Goal: Obtain resource: Download file/media

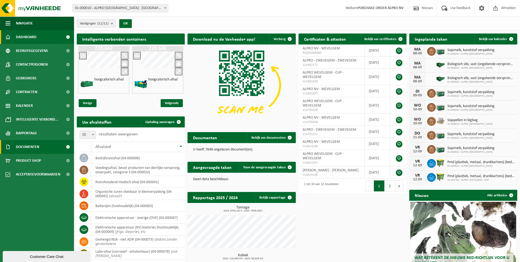
click at [24, 145] on span "Documenten" at bounding box center [27, 147] width 23 height 14
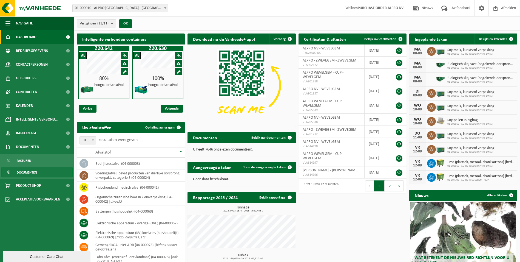
click at [33, 175] on span "Documenten" at bounding box center [27, 172] width 20 height 10
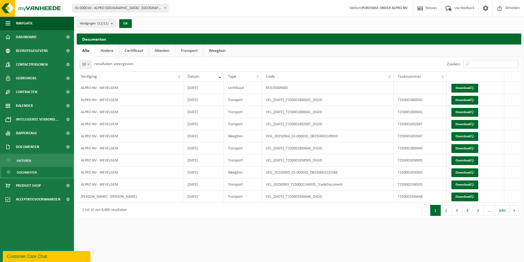
click at [478, 63] on input "Zoeken:" at bounding box center [491, 64] width 55 height 8
paste input "T250000855590"
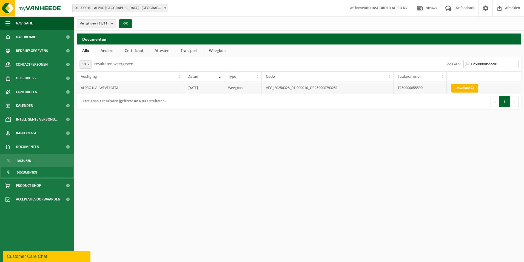
type input "T250000855590"
click at [459, 84] on link "Download" at bounding box center [465, 88] width 27 height 9
drag, startPoint x: 509, startPoint y: 64, endPoint x: 432, endPoint y: 66, distance: 77.1
click at [432, 66] on div "Zoeken: T250000855590" at bounding box center [410, 64] width 222 height 14
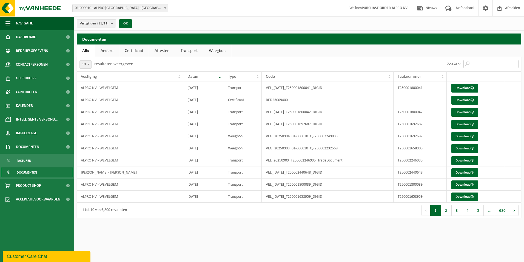
click at [470, 62] on input "Zoeken:" at bounding box center [491, 64] width 55 height 8
paste input "T250001470790"
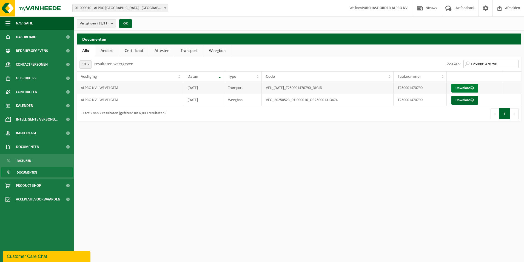
type input "T250001470790"
click at [469, 88] on link "Download" at bounding box center [465, 88] width 27 height 9
click at [459, 101] on link "Download" at bounding box center [465, 100] width 27 height 9
click at [109, 51] on link "Andere" at bounding box center [107, 50] width 24 height 13
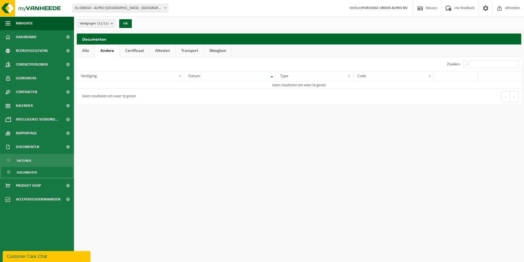
click at [136, 50] on link "Certificaat" at bounding box center [135, 50] width 30 height 13
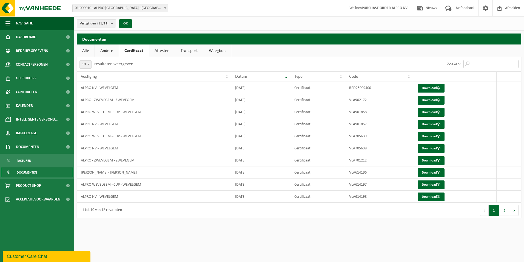
click at [478, 65] on input "Zoeken:" at bounding box center [491, 64] width 55 height 8
paste input "T250001906787"
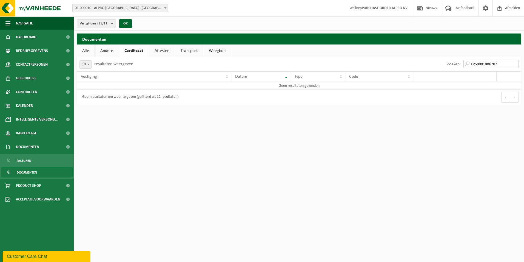
type input "T250001906787"
click at [159, 52] on link "Attesten" at bounding box center [162, 50] width 26 height 13
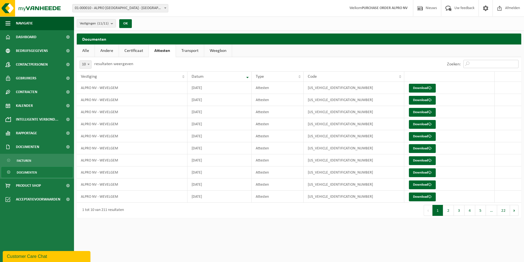
click at [475, 61] on input "Zoeken:" at bounding box center [491, 64] width 55 height 8
paste input "T250001906787"
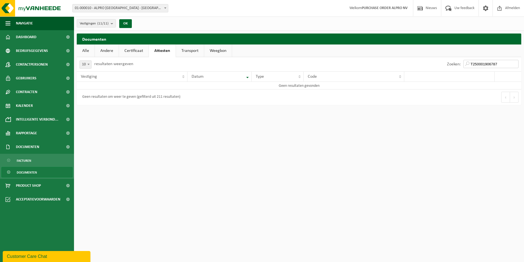
type input "T250001906787"
click at [220, 53] on link "Weegbon" at bounding box center [218, 50] width 28 height 13
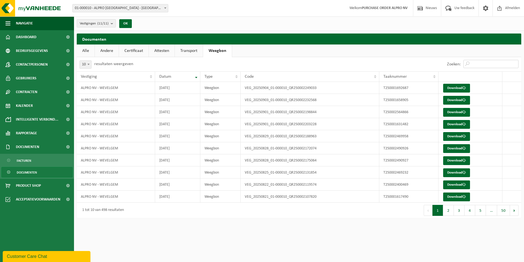
click at [483, 60] on input "Zoeken:" at bounding box center [491, 64] width 55 height 8
paste input "T250001906787"
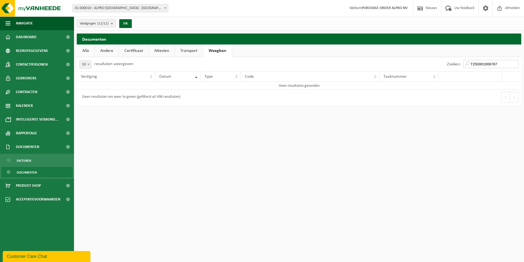
type input "T250001906787"
click at [88, 50] on link "Alle" at bounding box center [86, 50] width 18 height 13
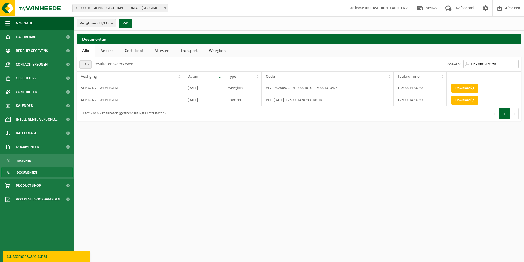
click at [502, 66] on input "T250001470790" at bounding box center [491, 64] width 55 height 8
drag, startPoint x: 504, startPoint y: 63, endPoint x: 397, endPoint y: 65, distance: 106.7
click at [397, 65] on div "Zoeken: T250001470790" at bounding box center [410, 64] width 222 height 14
paste input "906787"
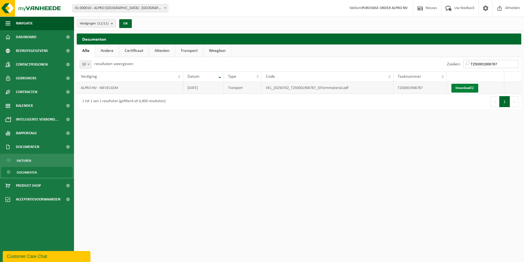
type input "T250001906787"
click at [461, 87] on link "Download" at bounding box center [465, 88] width 27 height 9
click at [30, 170] on span "Documenten" at bounding box center [27, 172] width 20 height 10
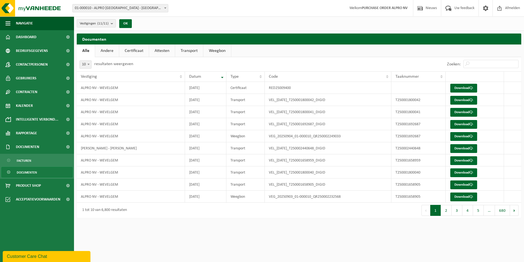
click at [30, 172] on span "Documenten" at bounding box center [27, 172] width 20 height 10
click at [30, 159] on span "Facturen" at bounding box center [24, 160] width 15 height 10
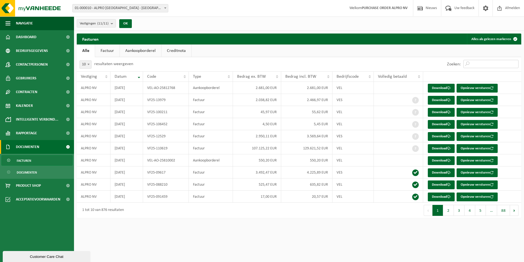
click at [481, 62] on input "Zoeken:" at bounding box center [491, 64] width 55 height 8
paste input "T250001906787"
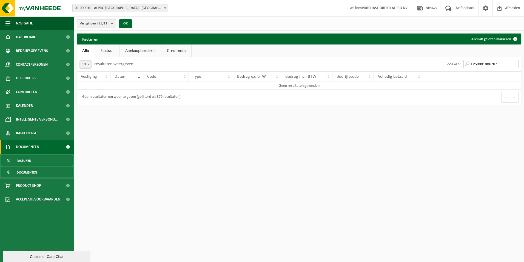
type input "T250001906787"
click at [20, 172] on span "Documenten" at bounding box center [27, 172] width 20 height 10
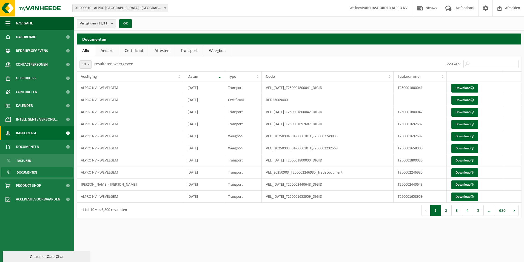
click at [39, 132] on link "Rapportage" at bounding box center [37, 133] width 74 height 14
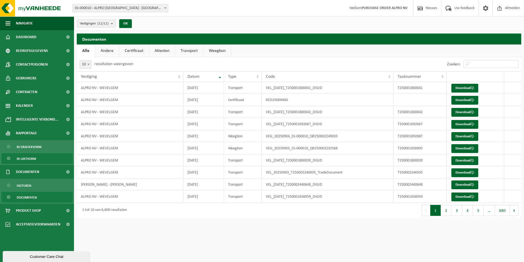
click at [36, 159] on span "In lijstvorm" at bounding box center [26, 158] width 19 height 10
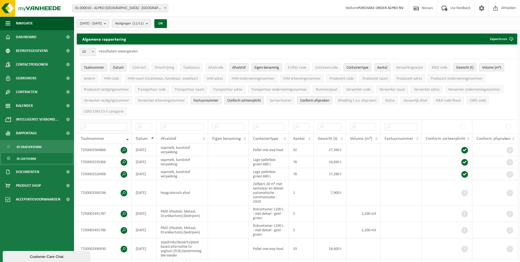
click at [95, 121] on th at bounding box center [104, 126] width 55 height 14
click at [95, 124] on input "text" at bounding box center [104, 126] width 46 height 7
paste input "T250001906787"
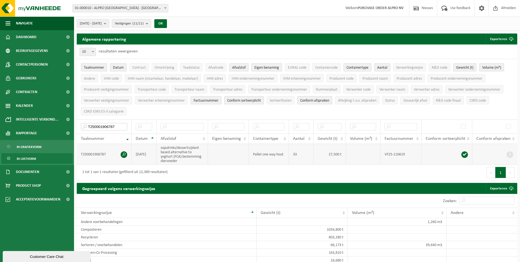
type input "T250001906787"
click at [124, 153] on span at bounding box center [124, 154] width 7 height 7
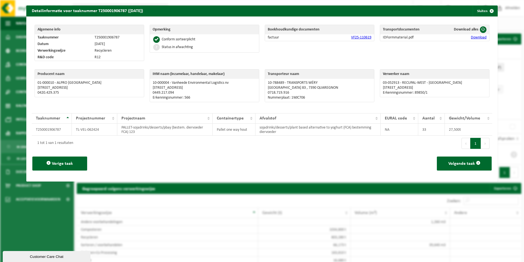
click at [475, 36] on link "Download" at bounding box center [479, 37] width 16 height 4
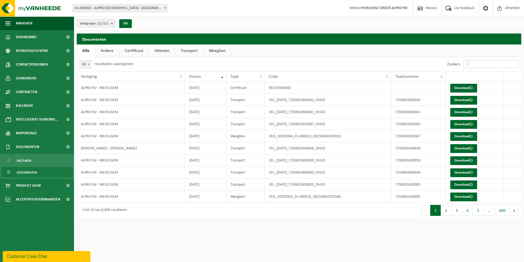
click at [481, 64] on input "Zoeken:" at bounding box center [491, 64] width 55 height 8
paste input "T250001470790"
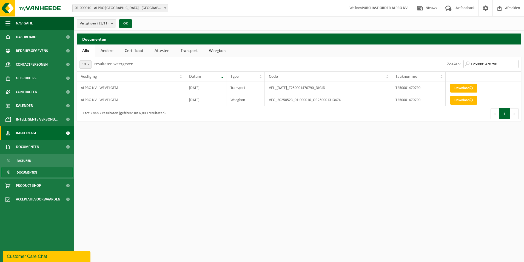
type input "T250001470790"
click at [32, 133] on span "Rapportage" at bounding box center [26, 133] width 21 height 14
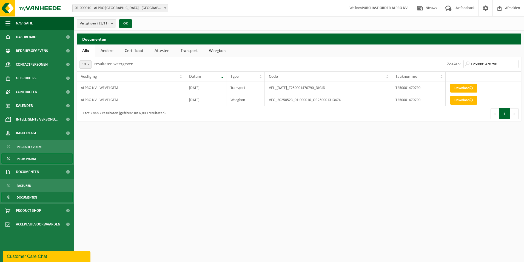
click at [38, 159] on link "In lijstvorm" at bounding box center [36, 158] width 71 height 10
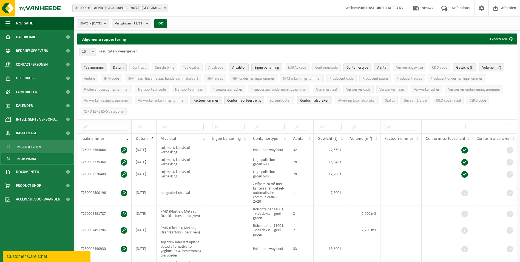
click at [95, 124] on input "text" at bounding box center [104, 126] width 46 height 7
paste input "T250001470790"
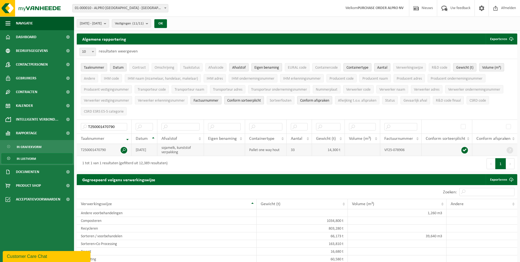
click at [124, 149] on span at bounding box center [124, 150] width 7 height 7
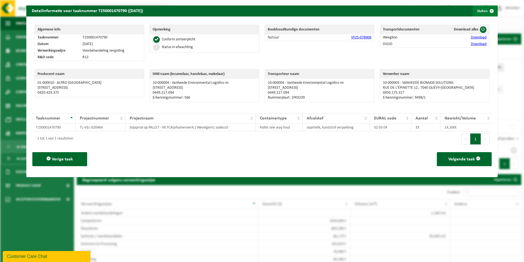
click at [489, 10] on span "button" at bounding box center [492, 10] width 11 height 11
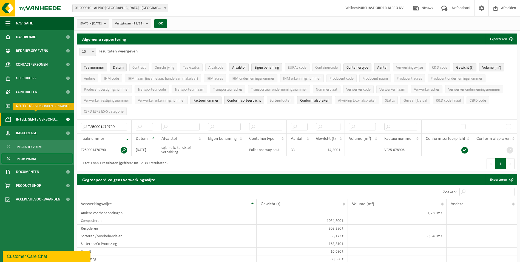
drag, startPoint x: 120, startPoint y: 125, endPoint x: 13, endPoint y: 119, distance: 106.9
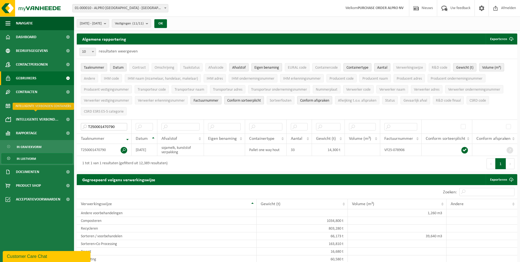
paste input "08555"
type input "T250000855590"
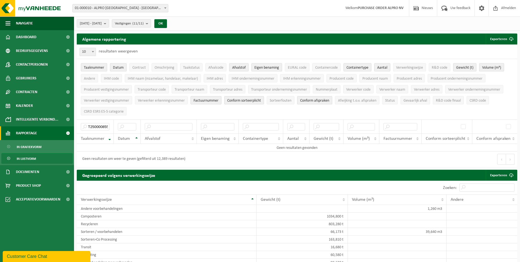
click at [31, 134] on span "Rapportage" at bounding box center [26, 133] width 21 height 14
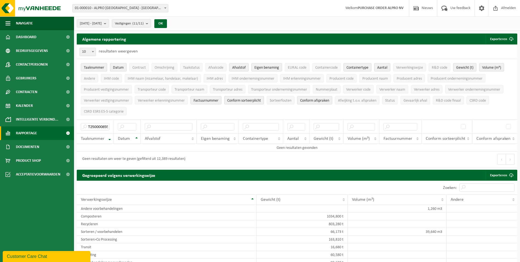
click at [27, 134] on span "Rapportage" at bounding box center [26, 133] width 21 height 14
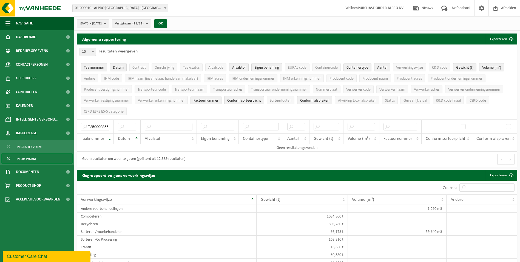
click at [27, 158] on span "In lijstvorm" at bounding box center [26, 158] width 19 height 10
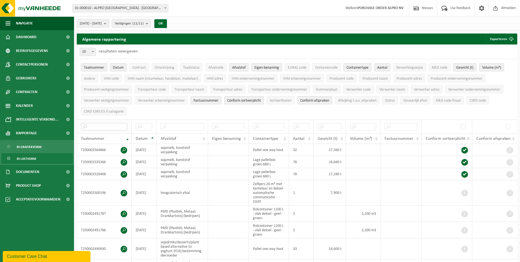
click at [102, 125] on input "text" at bounding box center [104, 126] width 46 height 7
paste input "T250000855590"
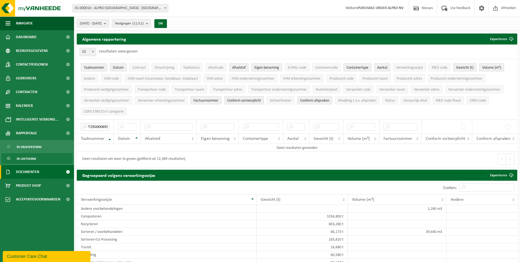
type input "T250000855590"
click at [36, 173] on span "Documenten" at bounding box center [27, 172] width 23 height 14
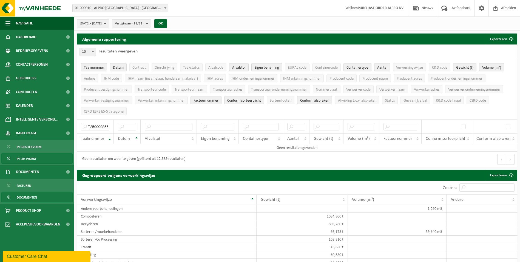
click at [38, 198] on link "Documenten" at bounding box center [36, 197] width 71 height 10
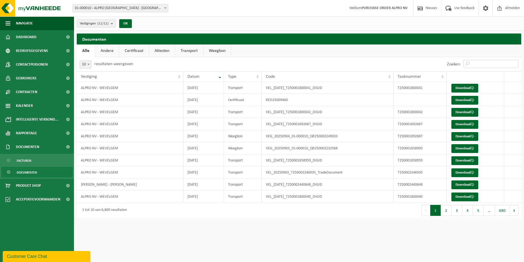
click at [474, 62] on input "Zoeken:" at bounding box center [491, 64] width 55 height 8
paste input "T250000855590"
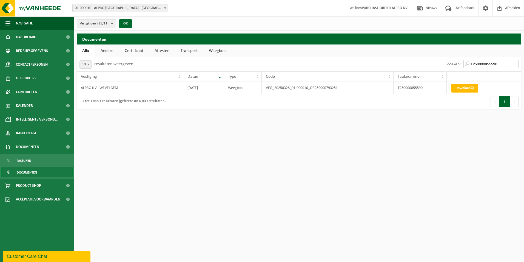
type input "T250000855590"
